Goal: Task Accomplishment & Management: Manage account settings

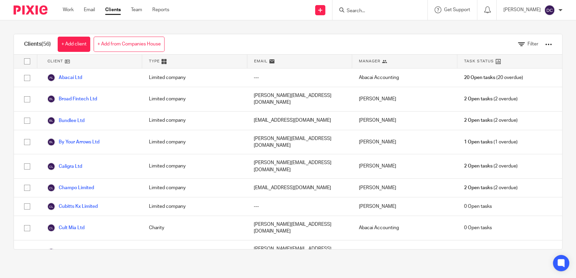
scroll to position [868, 0]
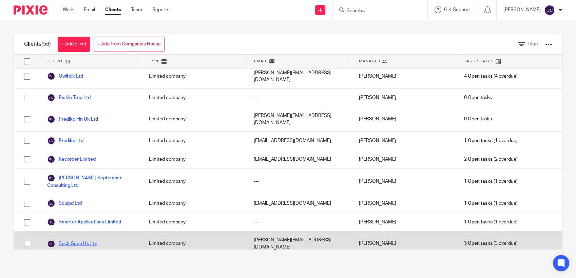
drag, startPoint x: 0, startPoint y: 0, endPoint x: 81, endPoint y: 91, distance: 121.6
click at [81, 240] on link "Sock Snob Uk Ltd" at bounding box center [72, 244] width 50 height 8
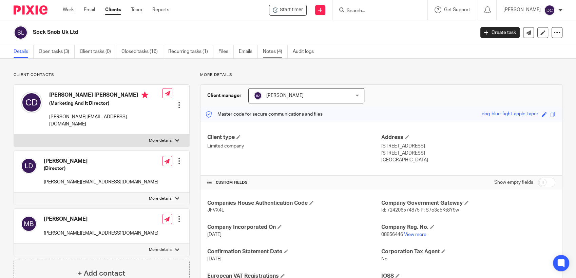
click at [273, 53] on link "Notes (4)" at bounding box center [275, 51] width 25 height 13
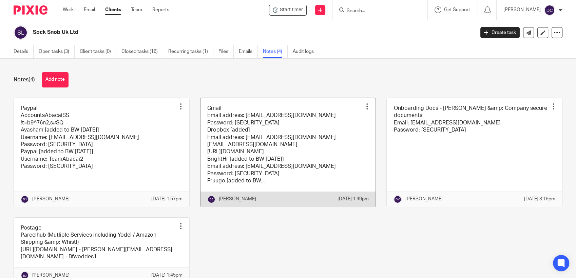
scroll to position [38, 0]
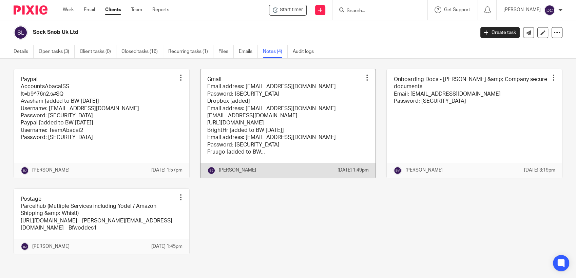
click at [249, 105] on link at bounding box center [287, 123] width 175 height 109
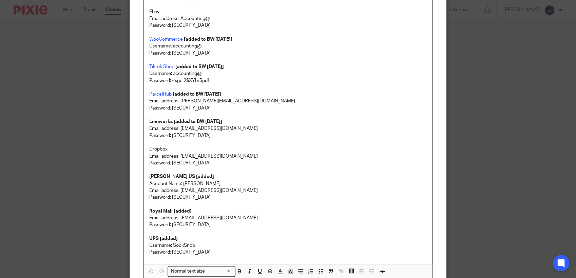
scroll to position [607, 0]
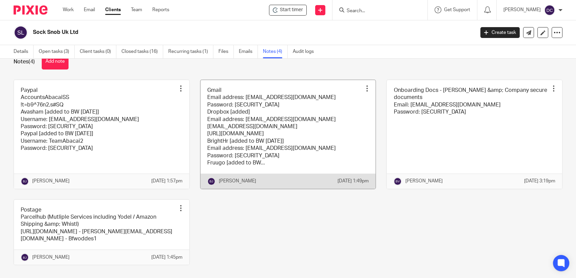
scroll to position [5, 0]
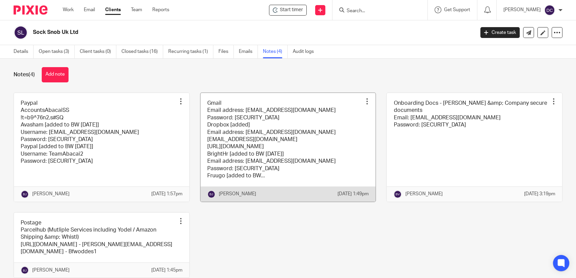
click at [272, 156] on link at bounding box center [287, 147] width 175 height 109
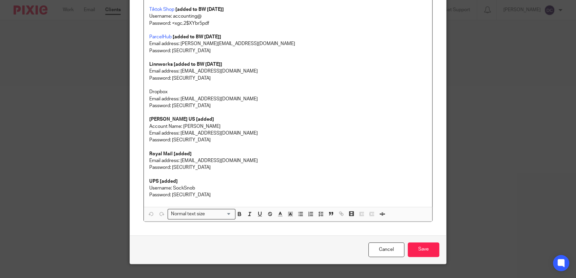
scroll to position [603, 0]
